Goal: Obtain resource: Download file/media

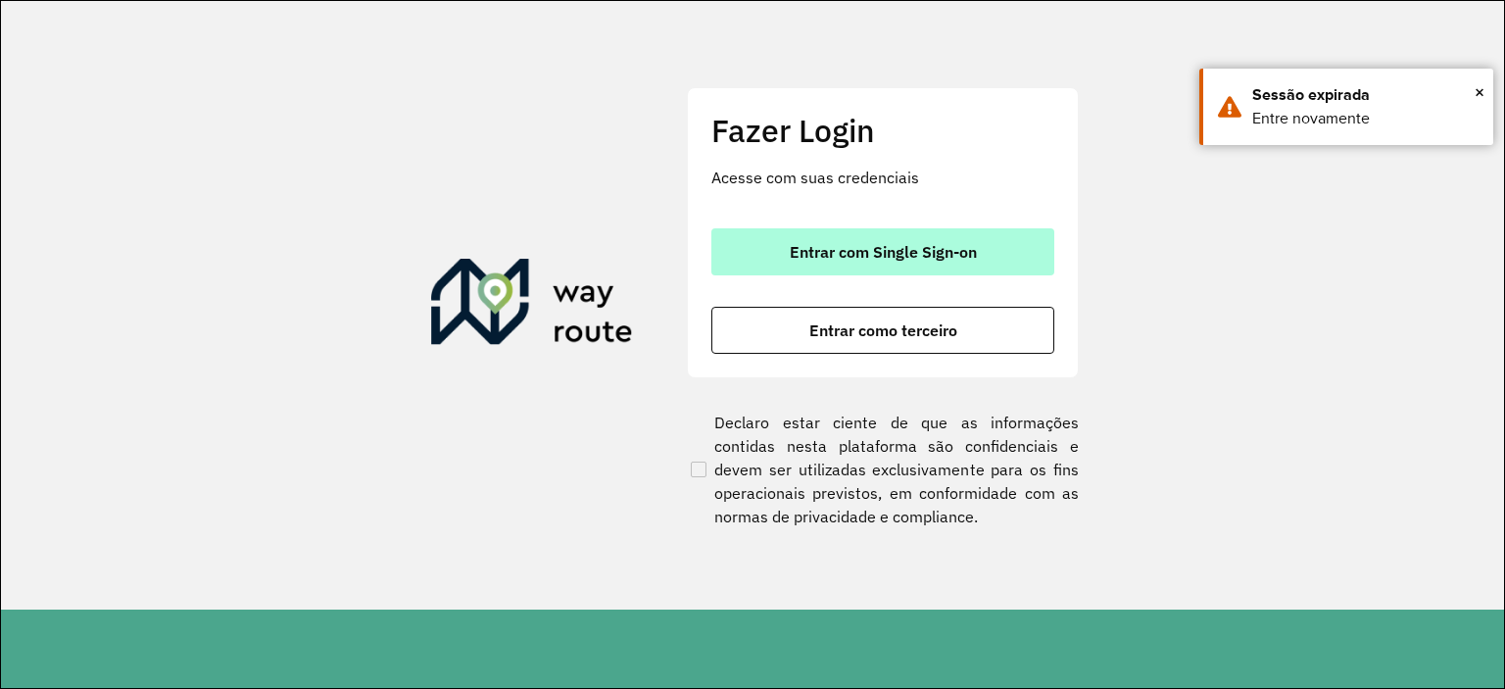
click at [901, 244] on span "Entrar com Single Sign-on" at bounding box center [883, 252] width 187 height 16
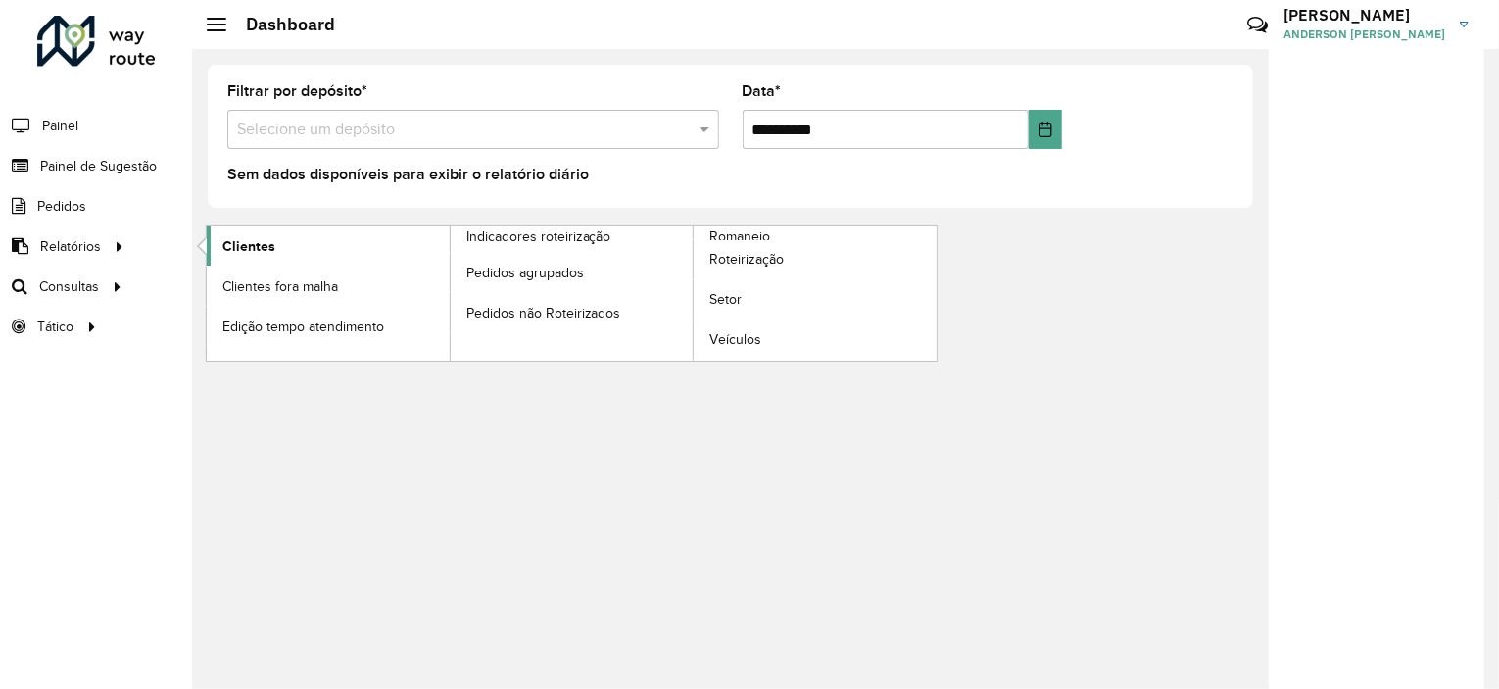
click at [235, 238] on span "Clientes" at bounding box center [248, 246] width 53 height 21
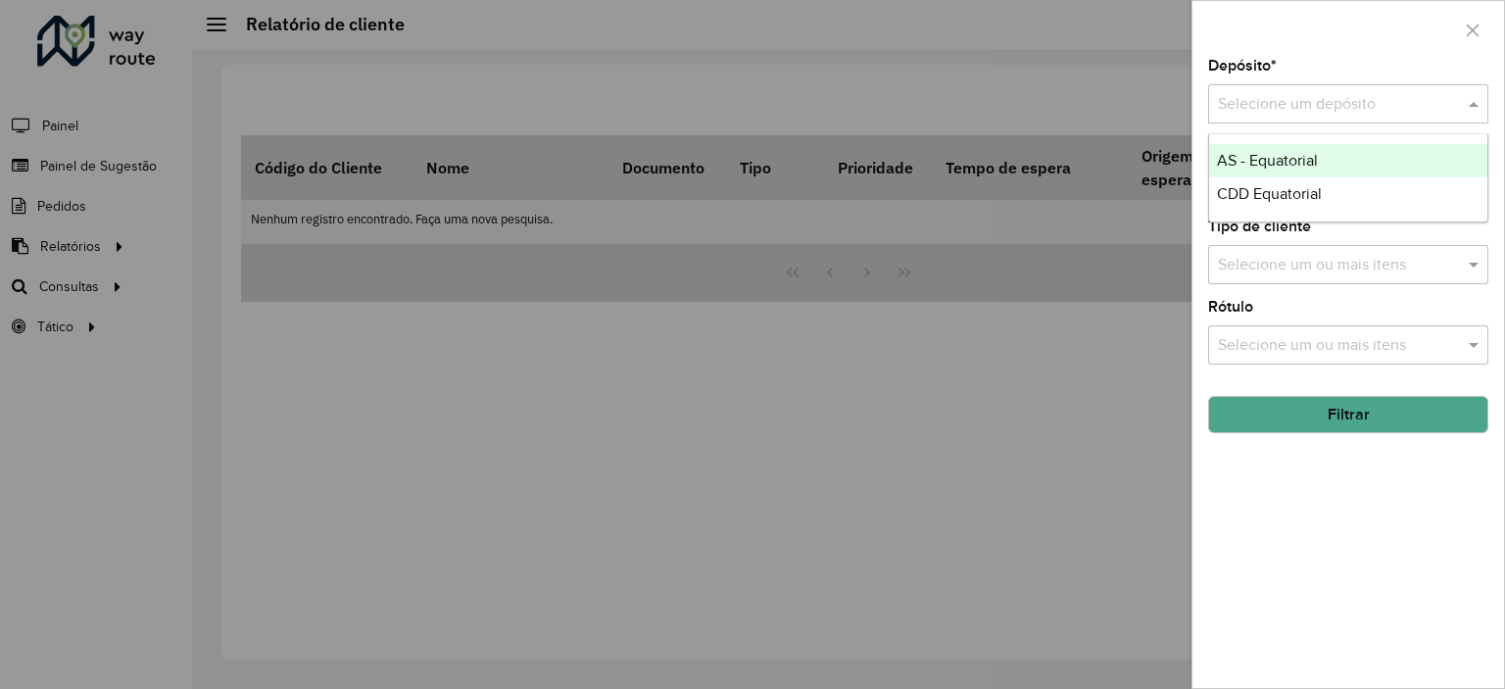
click at [1302, 117] on div "Selecione um depósito" at bounding box center [1348, 103] width 280 height 39
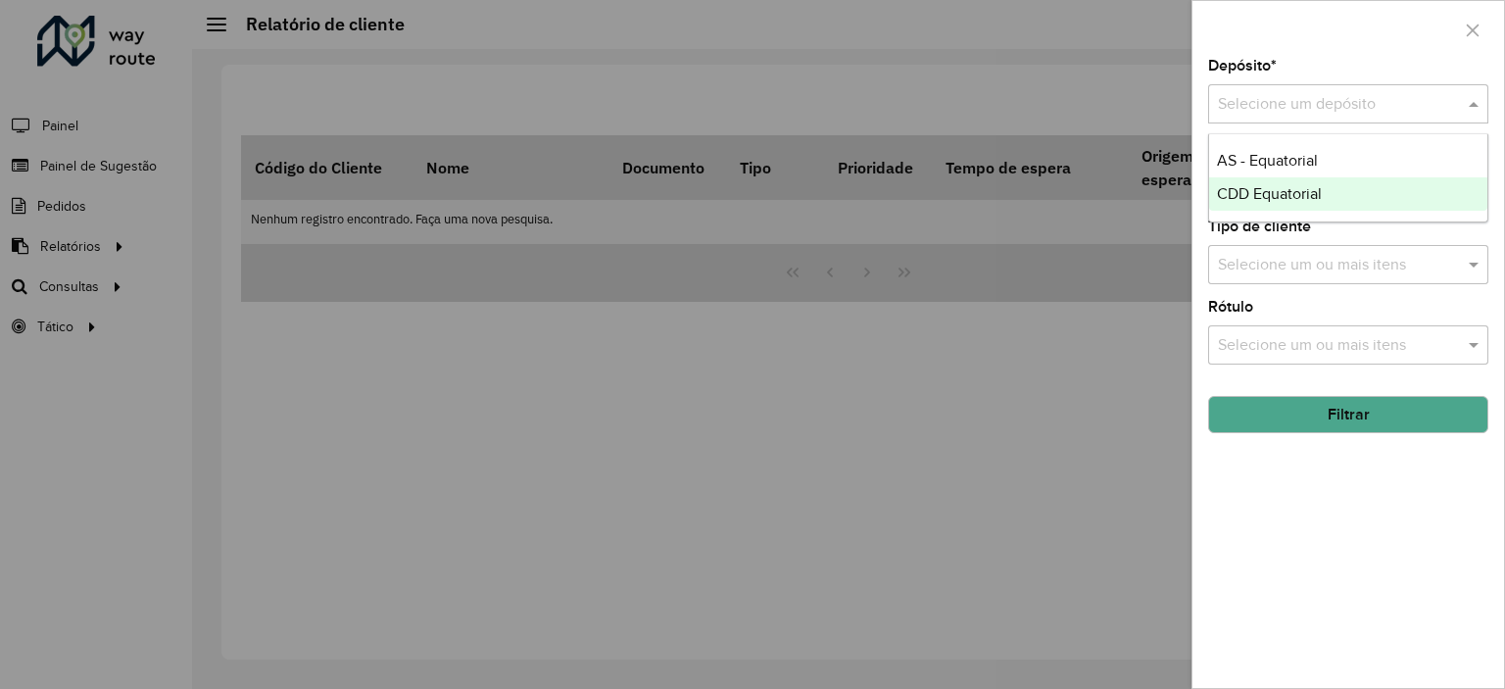
click at [1285, 197] on span "CDD Equatorial" at bounding box center [1269, 193] width 105 height 17
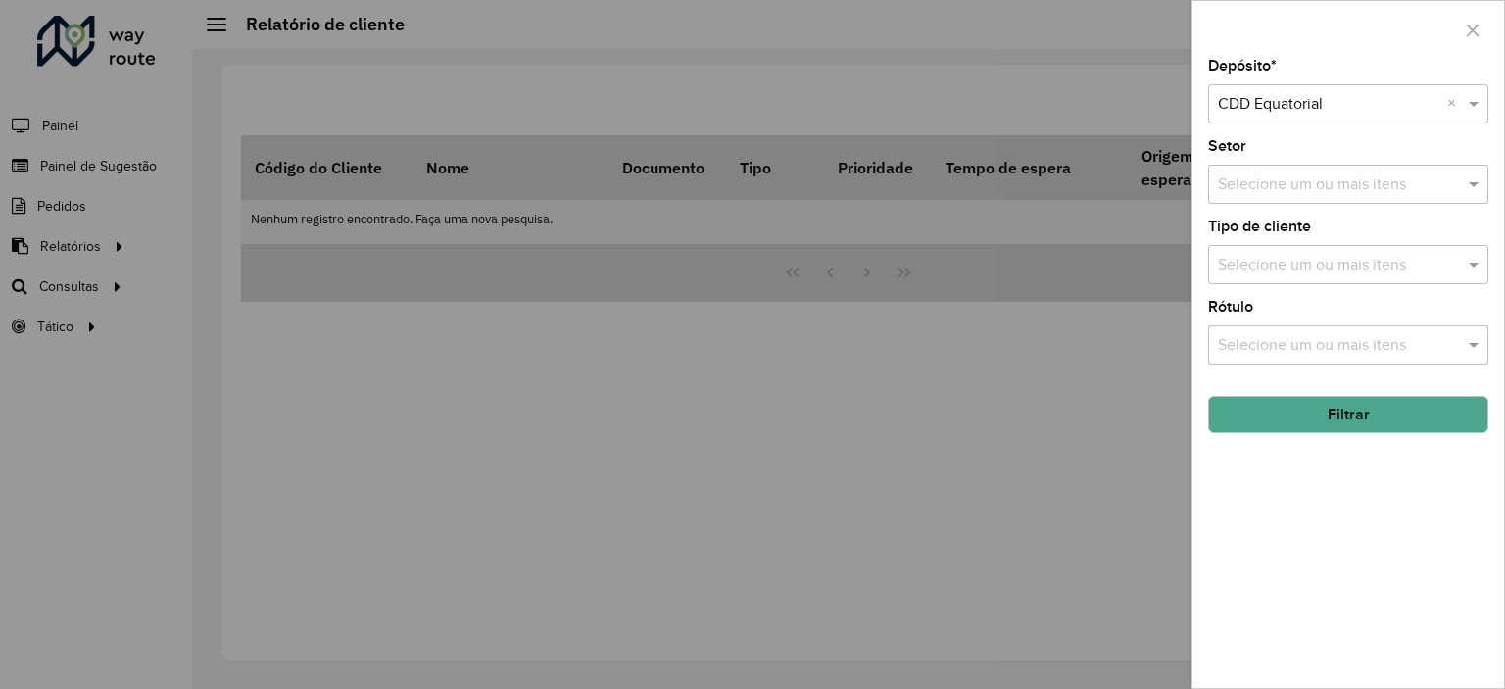
click at [1297, 411] on button "Filtrar" at bounding box center [1348, 414] width 280 height 37
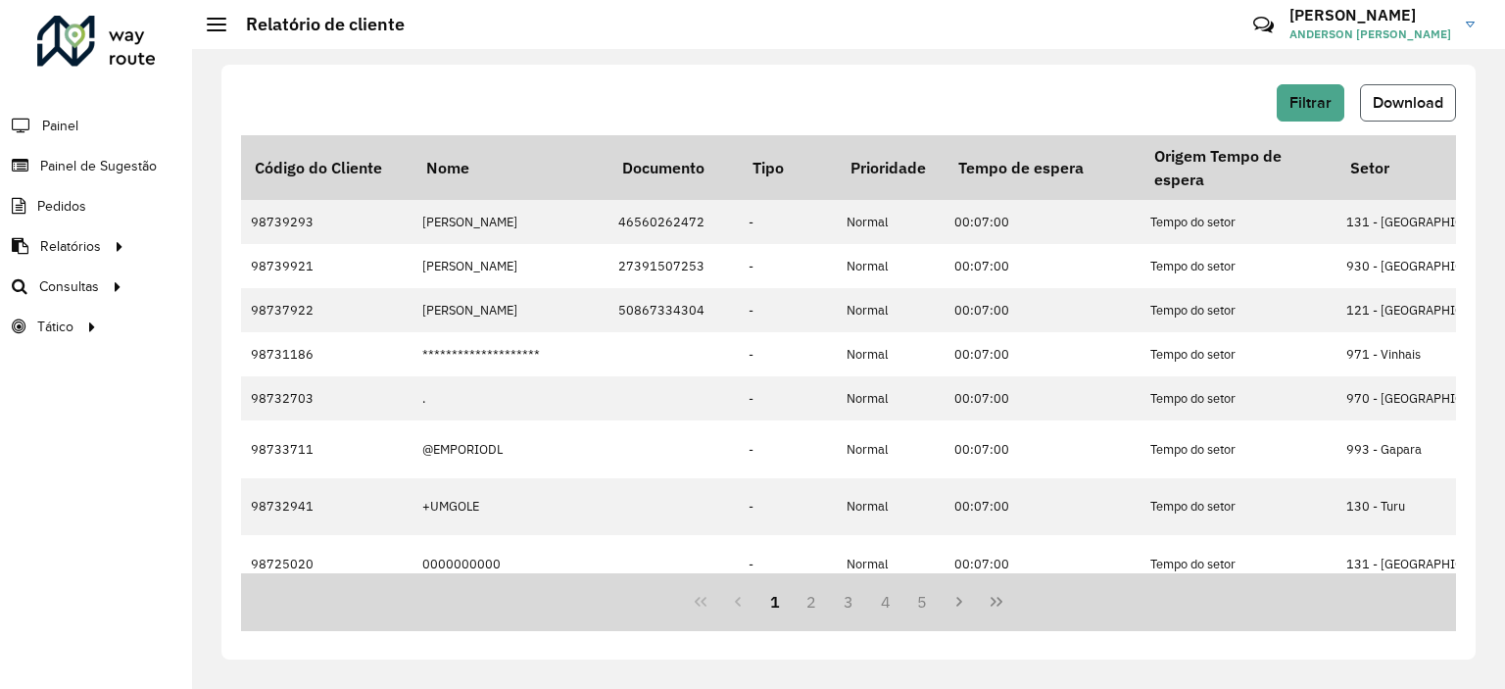
click at [1412, 98] on span "Download" at bounding box center [1407, 102] width 71 height 17
